Goal: Transaction & Acquisition: Book appointment/travel/reservation

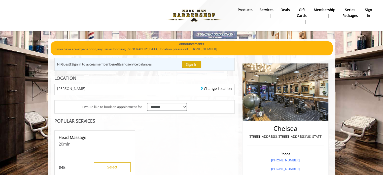
click at [369, 10] on b "sign in" at bounding box center [367, 12] width 7 height 11
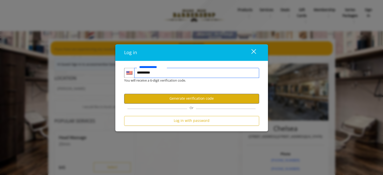
type input "**********"
click at [184, 101] on button "Generate verification code" at bounding box center [191, 99] width 135 height 10
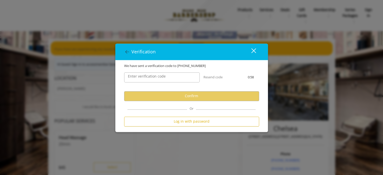
click at [155, 76] on label "Enter verification code" at bounding box center [146, 76] width 43 height 6
click at [155, 76] on input "Enter verification code" at bounding box center [161, 77] width 75 height 10
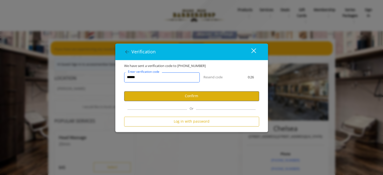
type input "******"
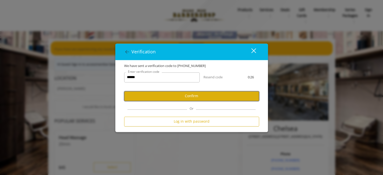
click at [195, 95] on button "Confirm" at bounding box center [191, 96] width 135 height 10
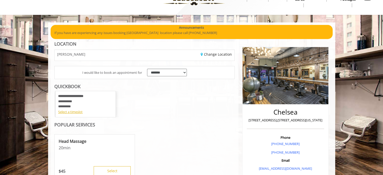
scroll to position [25, 0]
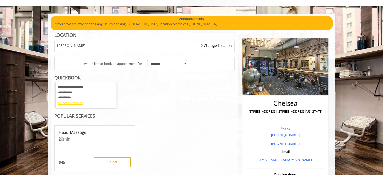
click at [73, 102] on div "Select a timeslot" at bounding box center [85, 102] width 55 height 5
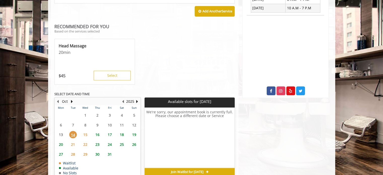
scroll to position [225, 0]
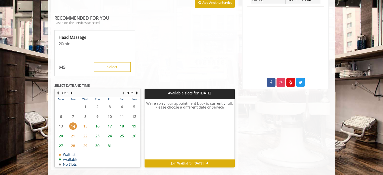
click at [85, 125] on span "15" at bounding box center [85, 125] width 8 height 7
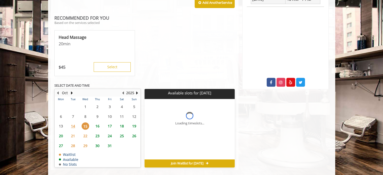
scroll to position [232, 0]
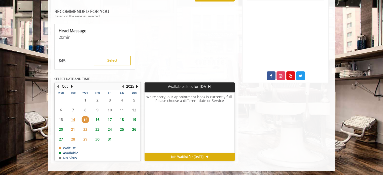
click at [97, 120] on span "16" at bounding box center [98, 119] width 8 height 7
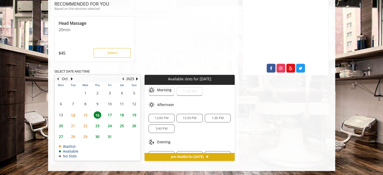
scroll to position [22, 0]
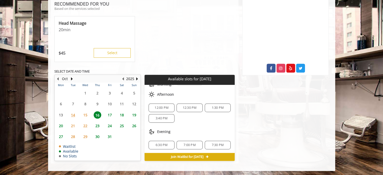
click at [219, 106] on span "1:30 PM" at bounding box center [217, 108] width 12 height 4
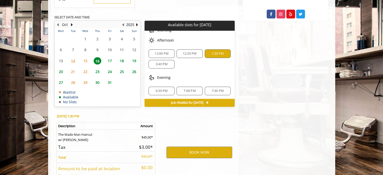
scroll to position [330, 0]
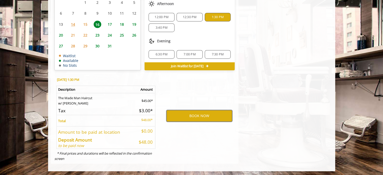
click at [208, 112] on button "BOOK NOW" at bounding box center [199, 116] width 66 height 12
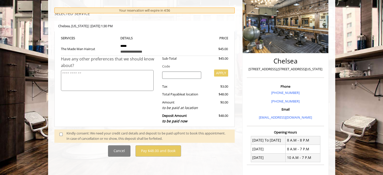
scroll to position [75, 0]
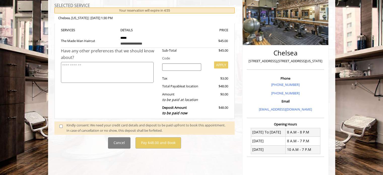
click at [63, 128] on span at bounding box center [63, 127] width 15 height 11
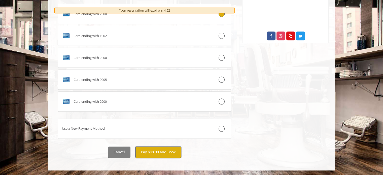
click at [167, 152] on button "Pay $48.00 and Book" at bounding box center [158, 151] width 46 height 11
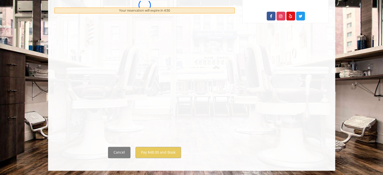
scroll to position [0, 0]
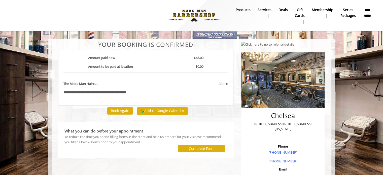
click at [167, 106] on div "Add to Google Calendar" at bounding box center [162, 110] width 55 height 11
click at [167, 110] on button "Add to Google Calendar" at bounding box center [162, 111] width 51 height 8
